Goal: Find specific fact: Find specific fact

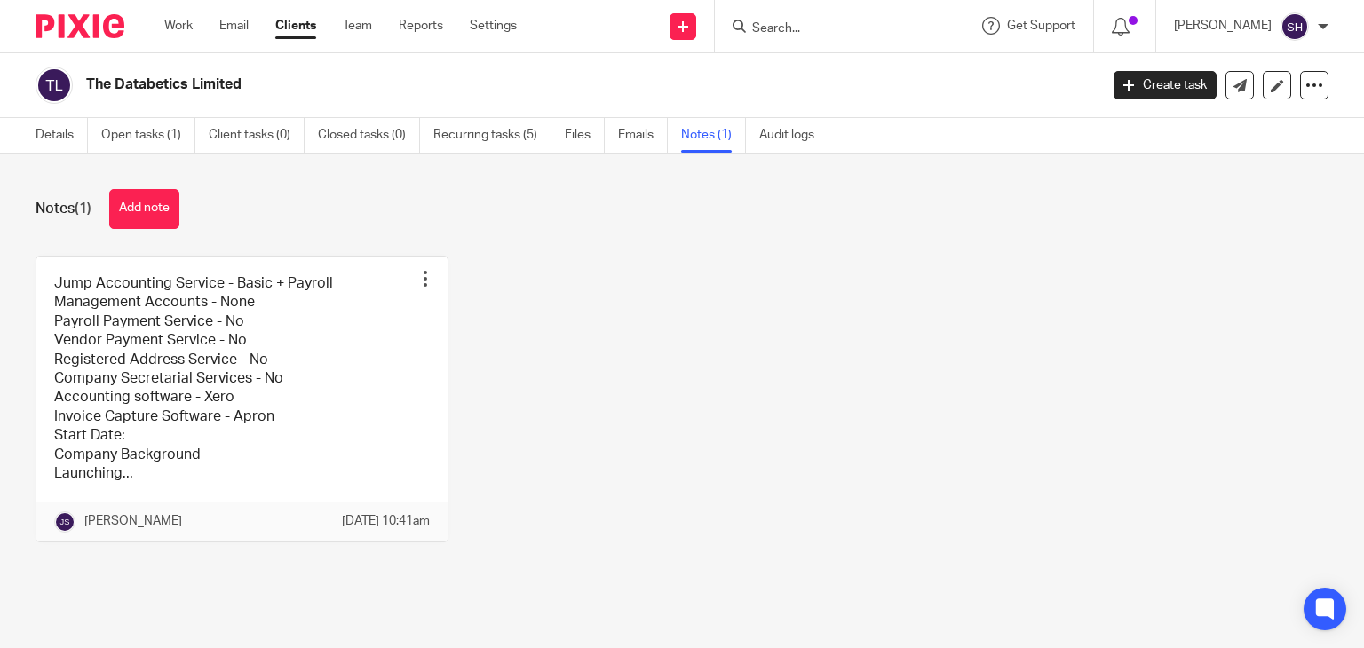
click at [783, 28] on input "Search" at bounding box center [831, 29] width 160 height 16
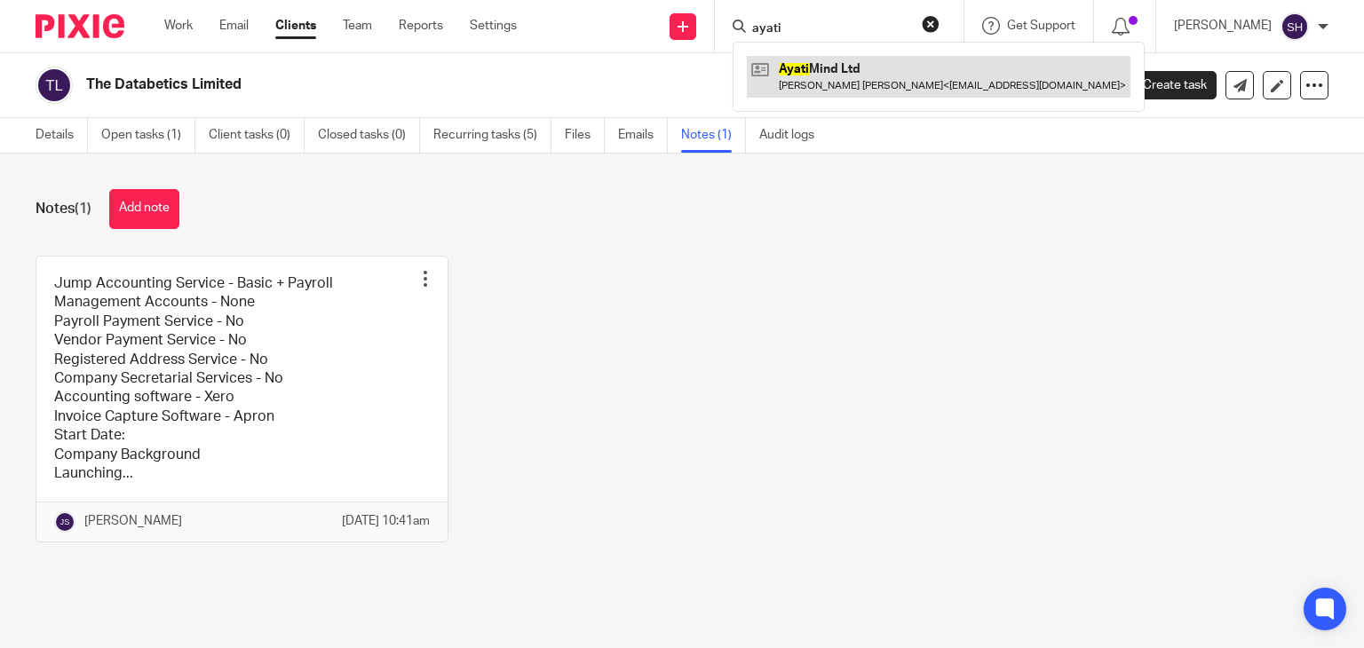
type input "ayati"
click at [849, 61] on link at bounding box center [939, 76] width 384 height 41
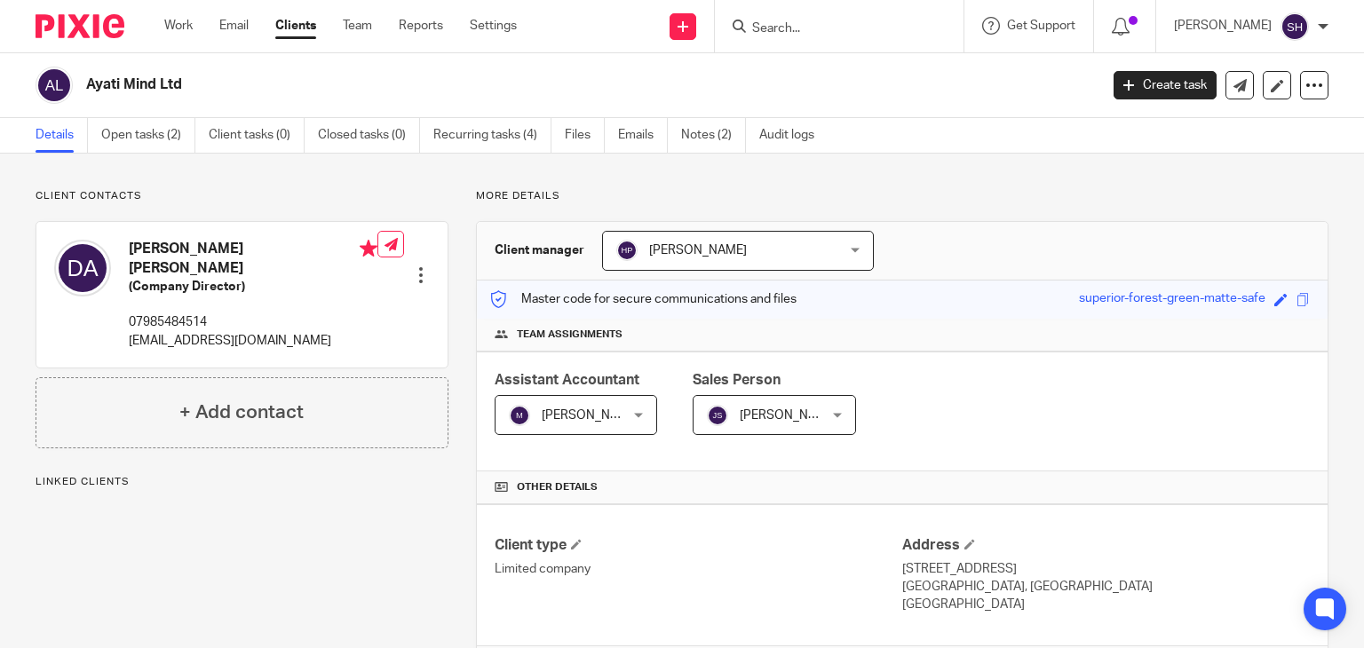
scroll to position [542, 0]
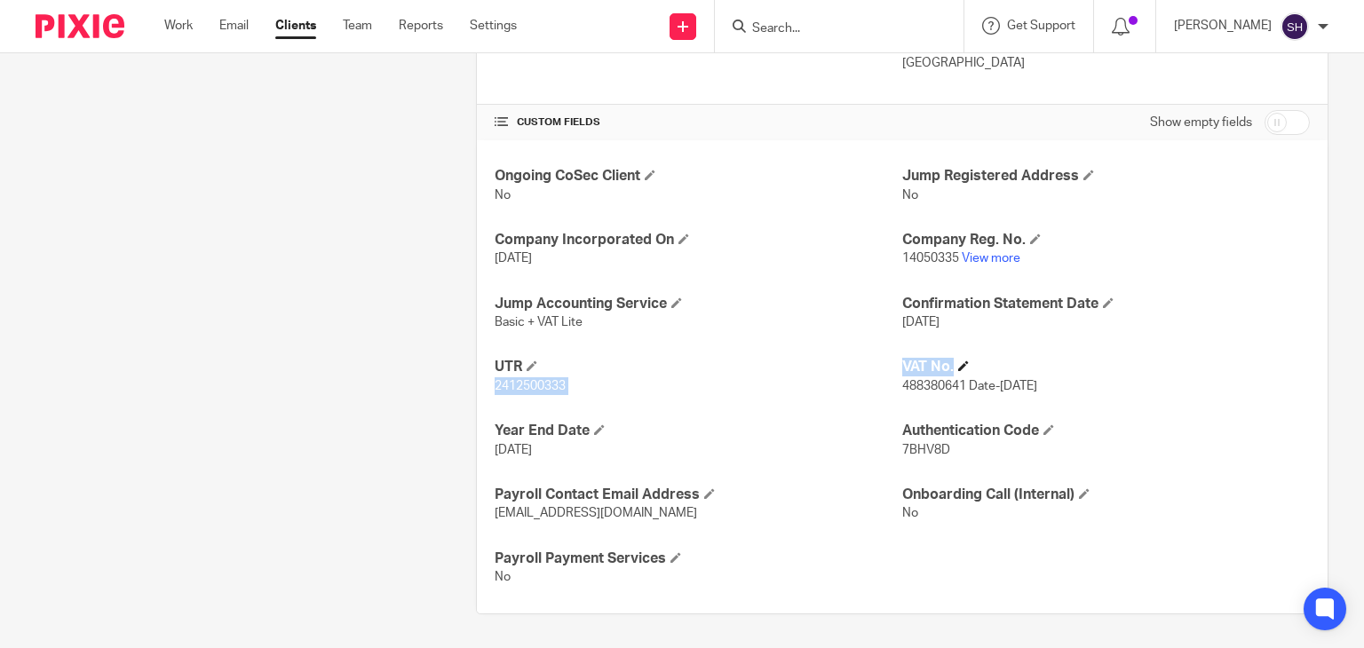
drag, startPoint x: 888, startPoint y: 363, endPoint x: 1109, endPoint y: 369, distance: 220.4
click at [1111, 366] on div "Ongoing CoSec Client No Jump Registered Address No Company Incorporated On [DAT…" at bounding box center [902, 376] width 851 height 473
click at [924, 374] on h4 "VAT No." at bounding box center [1107, 367] width 408 height 19
drag, startPoint x: 891, startPoint y: 349, endPoint x: 1118, endPoint y: 378, distance: 229.2
click at [1118, 378] on div "Ongoing CoSec Client No Jump Registered Address No Company Incorporated On [DAT…" at bounding box center [902, 376] width 851 height 473
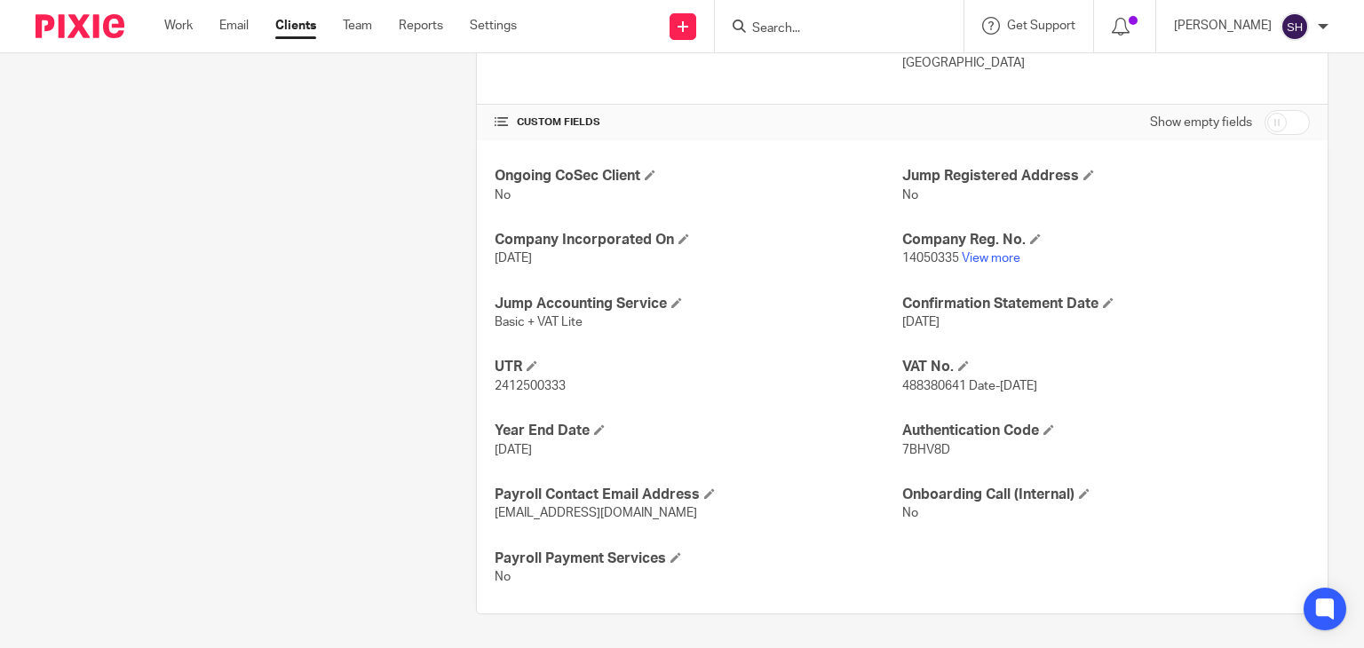
copy div "2412500333 VAT No. 488380641 Date-[DATE]"
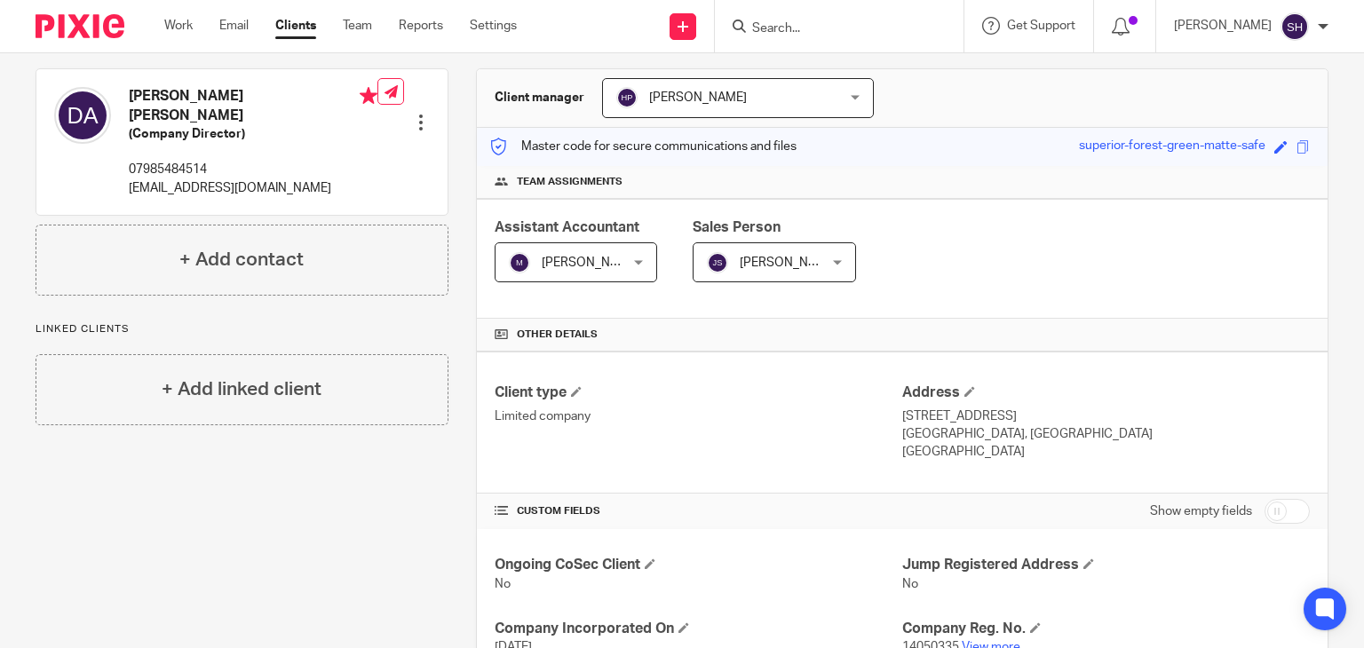
scroll to position [9, 0]
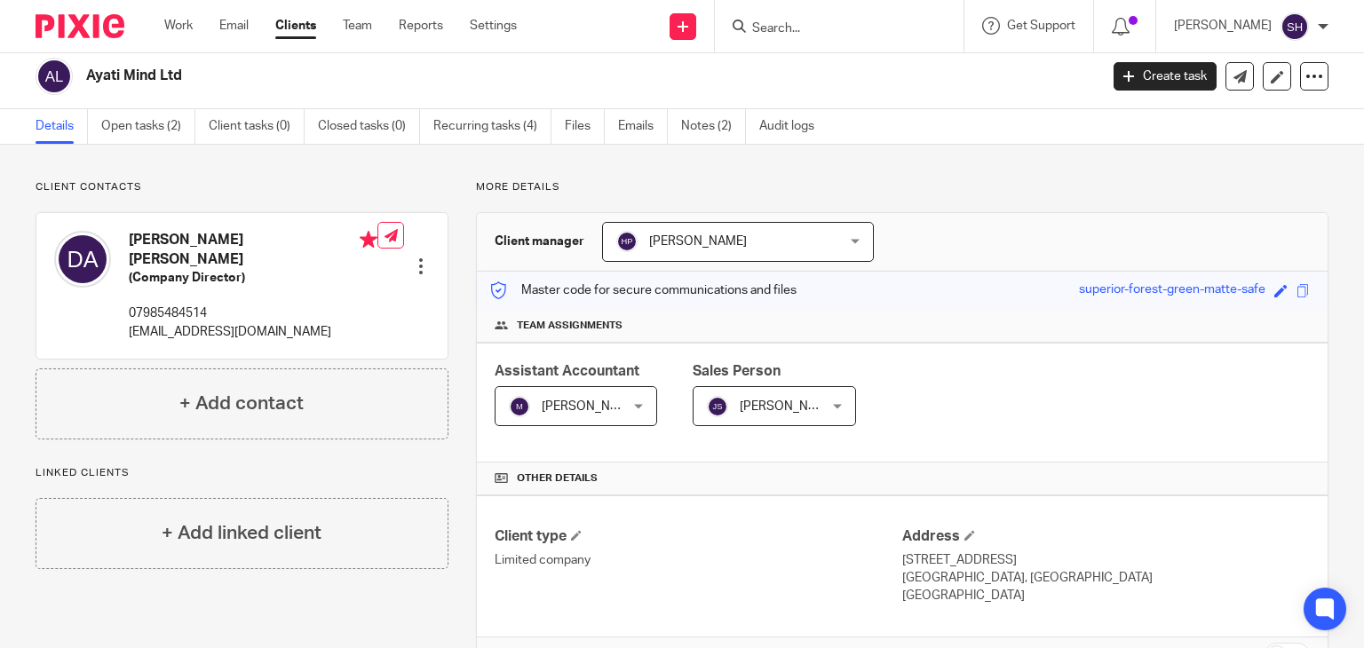
click at [844, 19] on form at bounding box center [845, 26] width 189 height 22
click at [779, 26] on input "Search" at bounding box center [831, 29] width 160 height 16
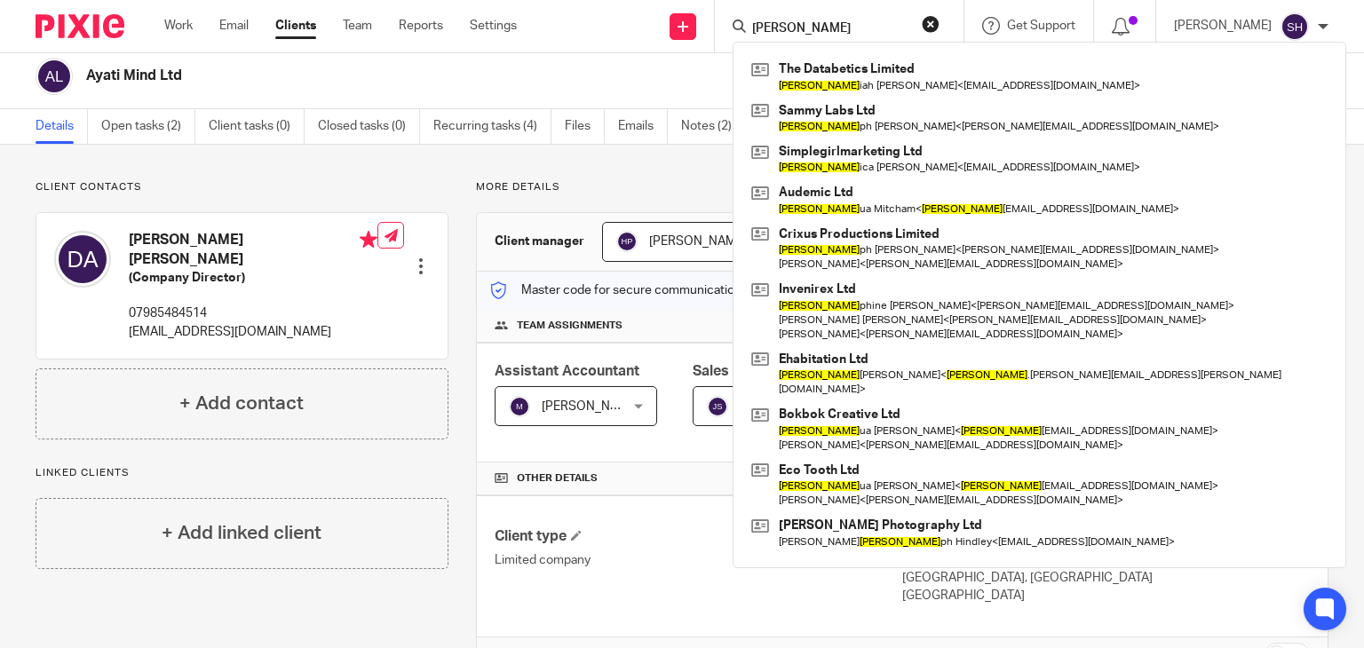
type input "[PERSON_NAME]"
